Goal: Transaction & Acquisition: Book appointment/travel/reservation

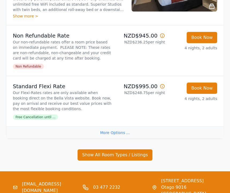
scroll to position [151, 0]
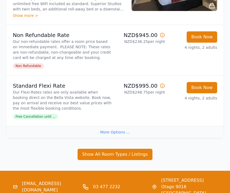
click at [111, 160] on button "Show All Room Types / Listings" at bounding box center [115, 154] width 75 height 11
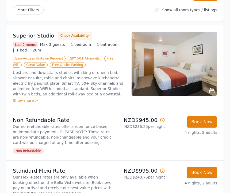
scroll to position [66, 0]
click at [71, 39] on button "Check Availability" at bounding box center [75, 36] width 34 height 8
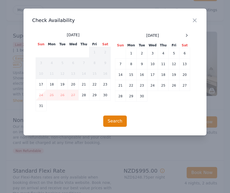
click at [169, 69] on td "12" at bounding box center [174, 64] width 11 height 11
click at [144, 83] on td "23" at bounding box center [142, 85] width 11 height 11
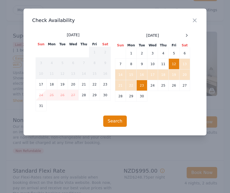
click at [117, 119] on button "Search" at bounding box center [115, 120] width 24 height 11
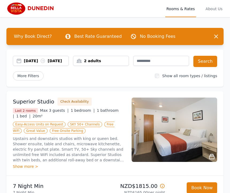
click at [55, 63] on div "[DATE] [DATE]" at bounding box center [46, 60] width 45 height 5
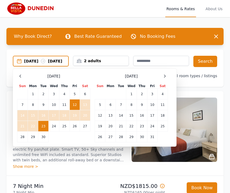
click at [73, 121] on td "19" at bounding box center [75, 115] width 10 height 11
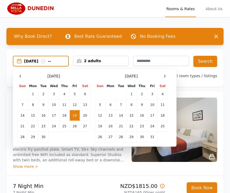
click at [47, 126] on td "23" at bounding box center [43, 126] width 10 height 11
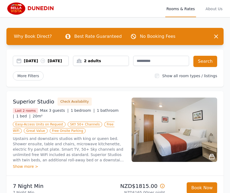
click at [206, 59] on button "Search" at bounding box center [206, 61] width 24 height 11
click at [211, 8] on span "About Us" at bounding box center [214, 8] width 19 height 17
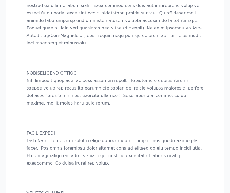
scroll to position [449, 0]
